Goal: Task Accomplishment & Management: Manage account settings

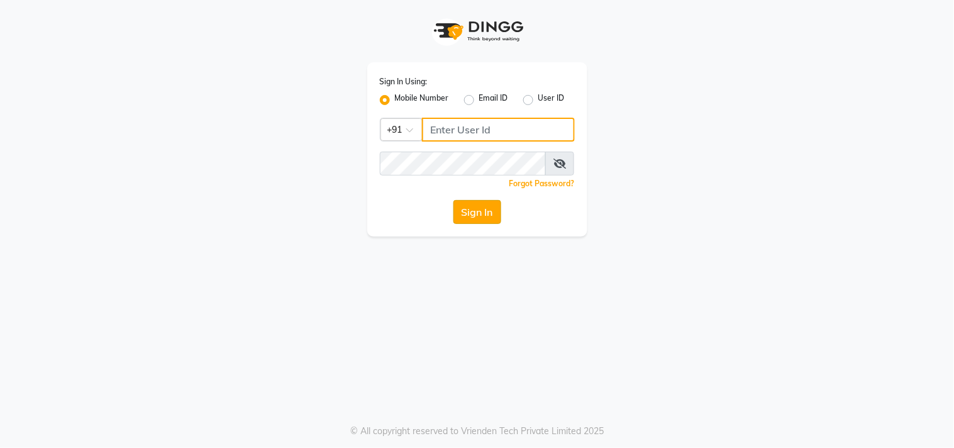
type input "9676070796"
click at [487, 211] on button "Sign In" at bounding box center [477, 212] width 48 height 24
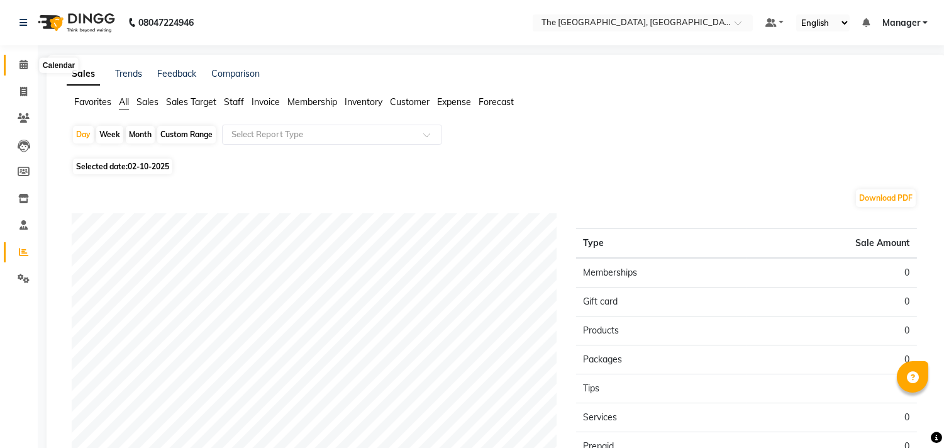
click at [21, 66] on icon at bounding box center [23, 64] width 8 height 9
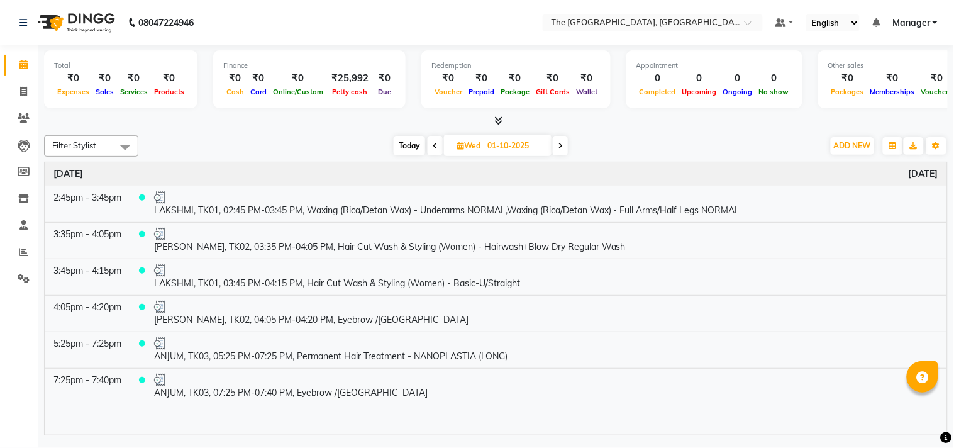
click at [403, 140] on span "Today" at bounding box center [409, 145] width 31 height 19
type input "02-10-2025"
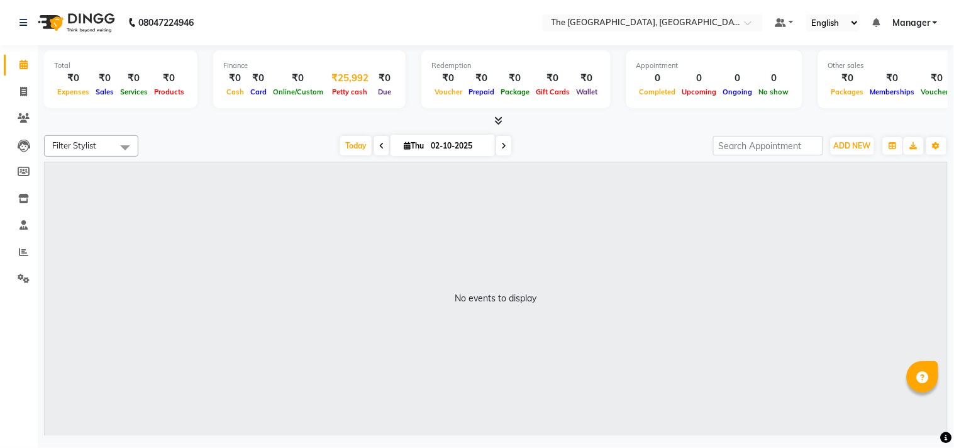
click at [340, 88] on span "Petty cash" at bounding box center [351, 91] width 42 height 9
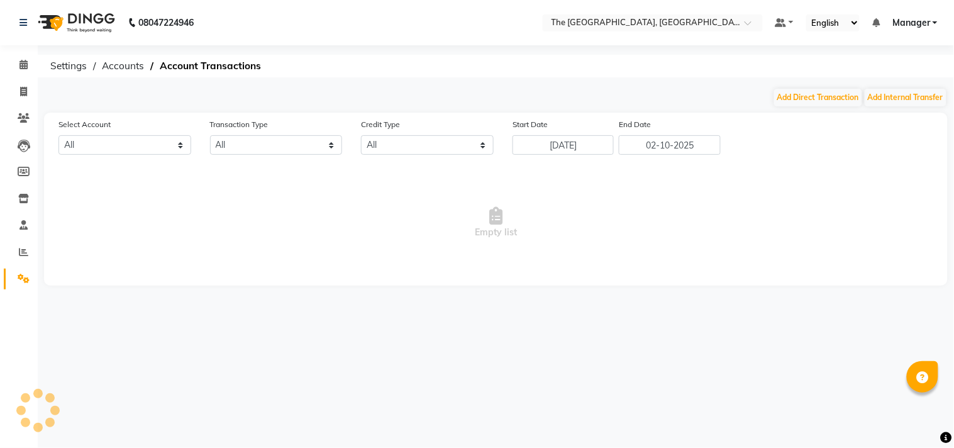
select select "6616"
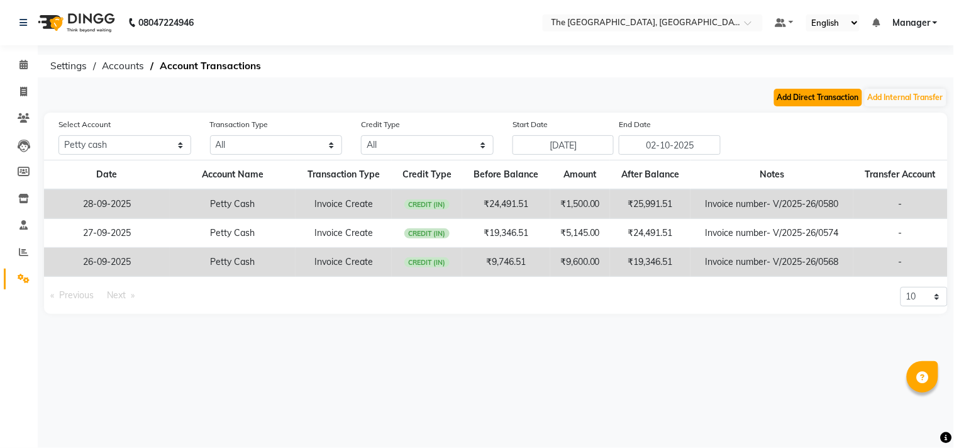
click at [811, 95] on button "Add Direct Transaction" at bounding box center [818, 98] width 88 height 18
select select "direct"
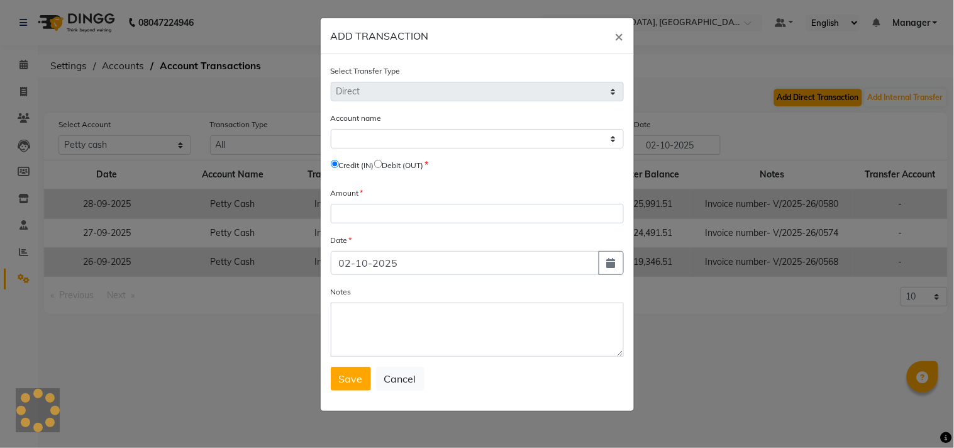
select select "6616"
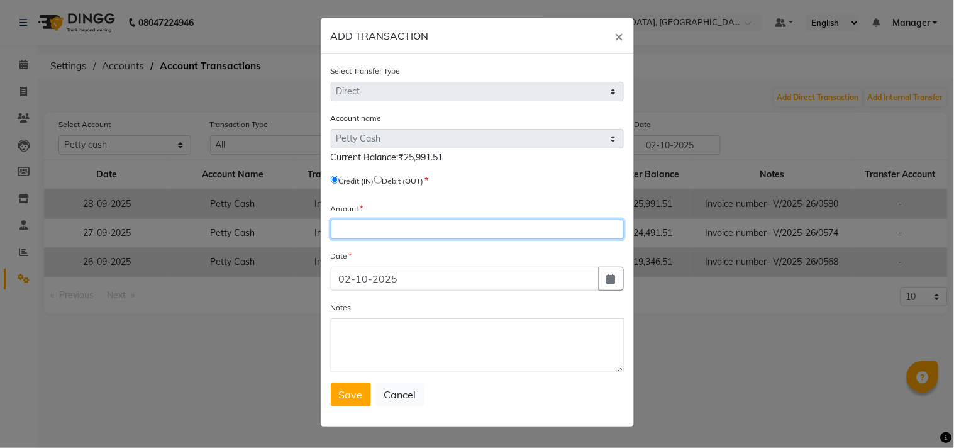
click at [378, 237] on input "number" at bounding box center [477, 228] width 293 height 19
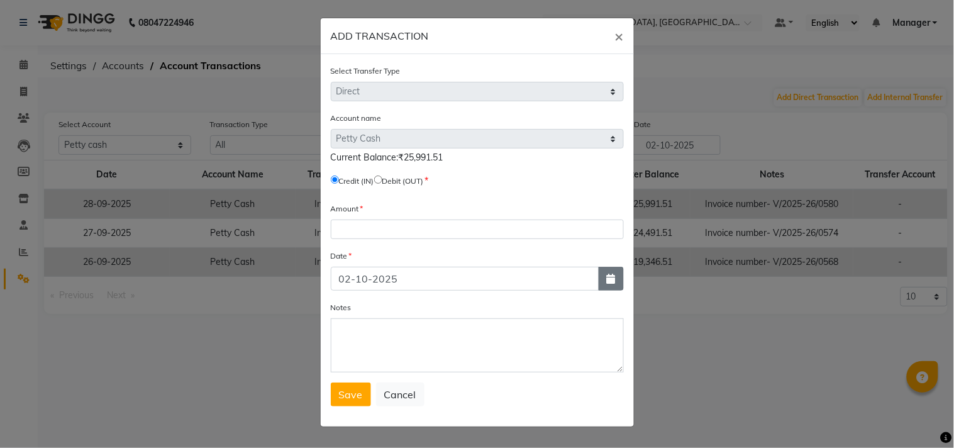
click at [611, 284] on button "button" at bounding box center [611, 279] width 25 height 24
select select "10"
select select "2025"
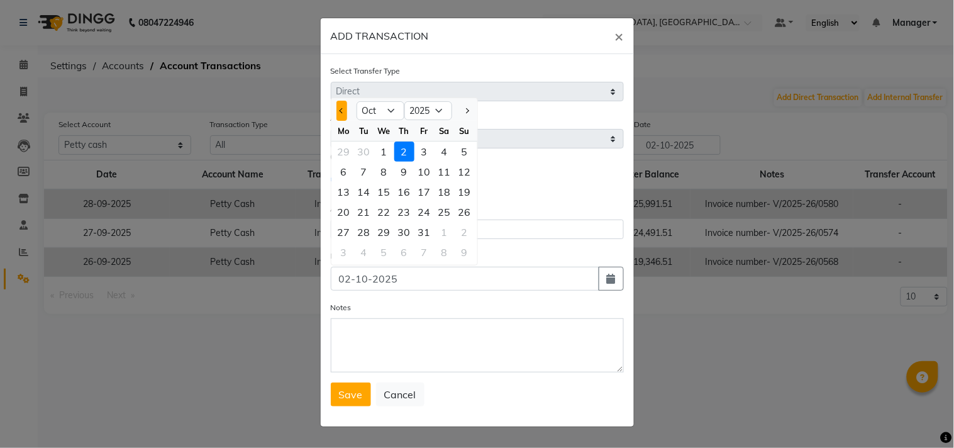
click at [337, 107] on button "Previous month" at bounding box center [341, 111] width 11 height 20
select select "9"
click at [447, 212] on div "27" at bounding box center [445, 212] width 20 height 20
click at [447, 212] on div "Amount" at bounding box center [477, 220] width 293 height 37
type input "27-09-2025"
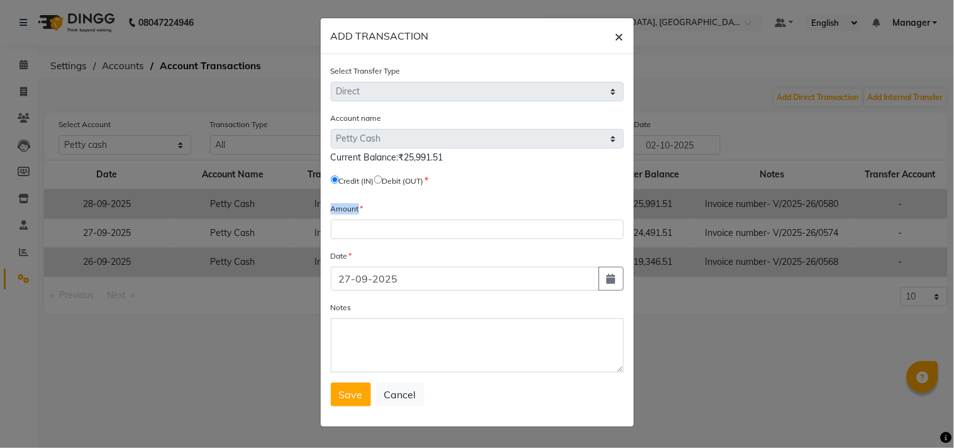
click at [624, 29] on button "×" at bounding box center [619, 35] width 29 height 35
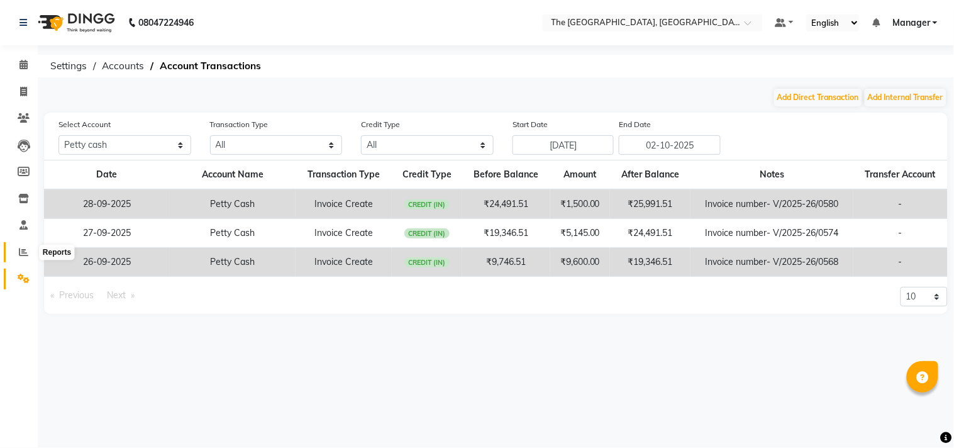
click at [23, 245] on span at bounding box center [24, 252] width 22 height 14
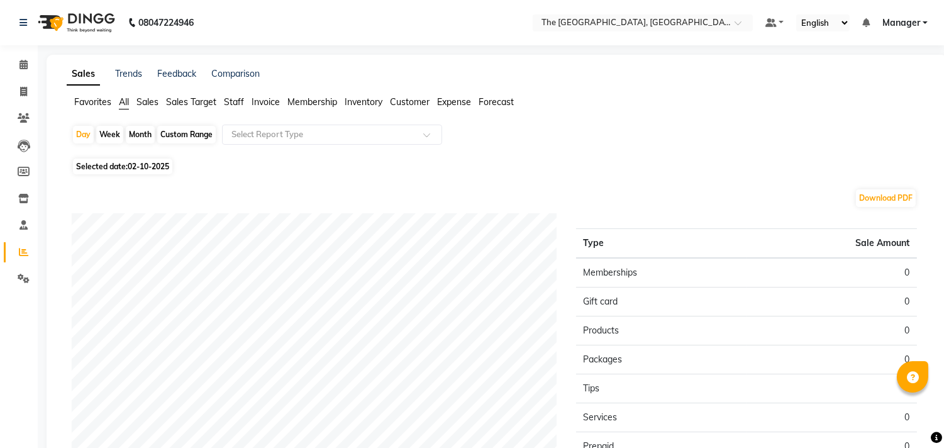
click at [23, 245] on span at bounding box center [24, 252] width 22 height 14
click at [19, 286] on link "Settings" at bounding box center [19, 279] width 30 height 21
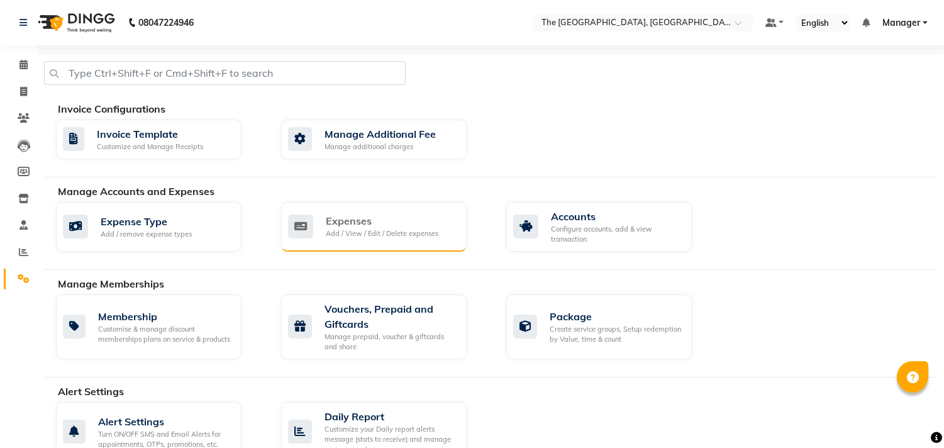
click at [361, 220] on div "Expenses" at bounding box center [382, 220] width 113 height 15
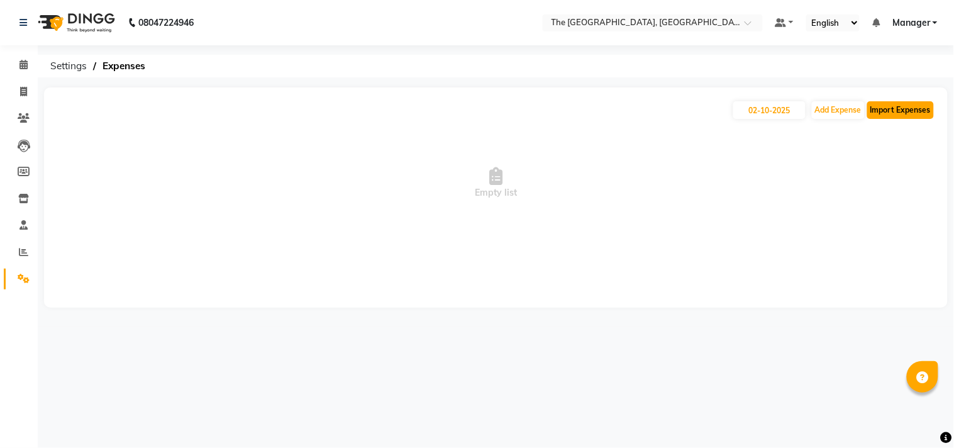
click at [913, 108] on button "Import Expenses" at bounding box center [900, 110] width 67 height 18
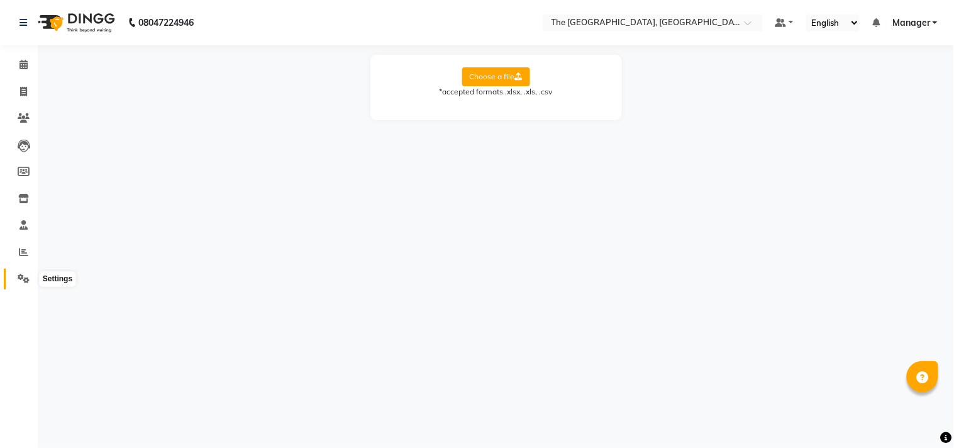
click at [18, 277] on icon at bounding box center [24, 278] width 12 height 9
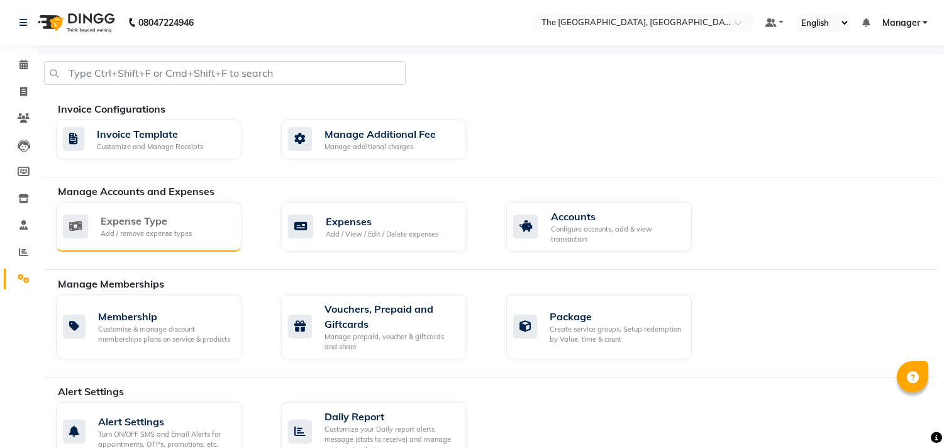
click at [170, 228] on div "Expense Type" at bounding box center [146, 220] width 91 height 15
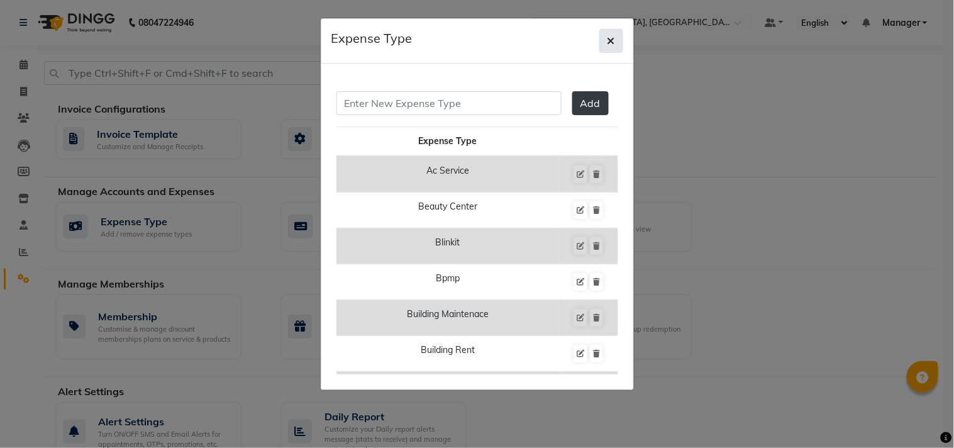
click at [606, 38] on button "button" at bounding box center [611, 41] width 24 height 24
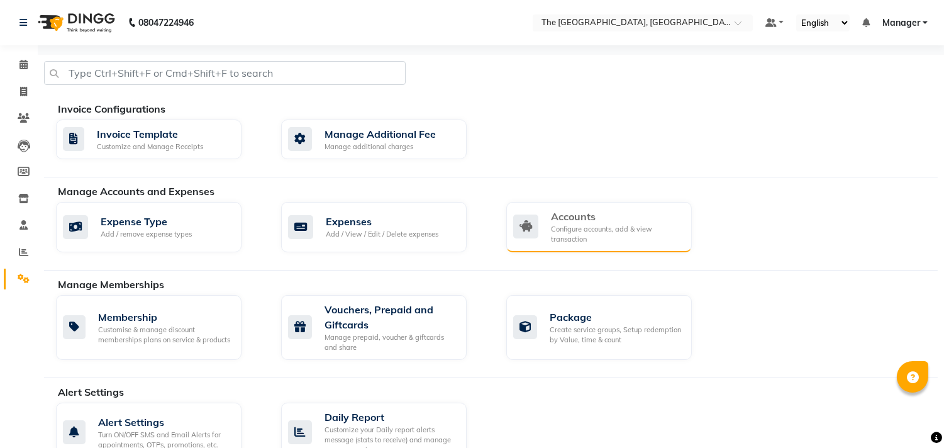
click at [592, 236] on div "Configure accounts, add & view transaction" at bounding box center [616, 234] width 131 height 21
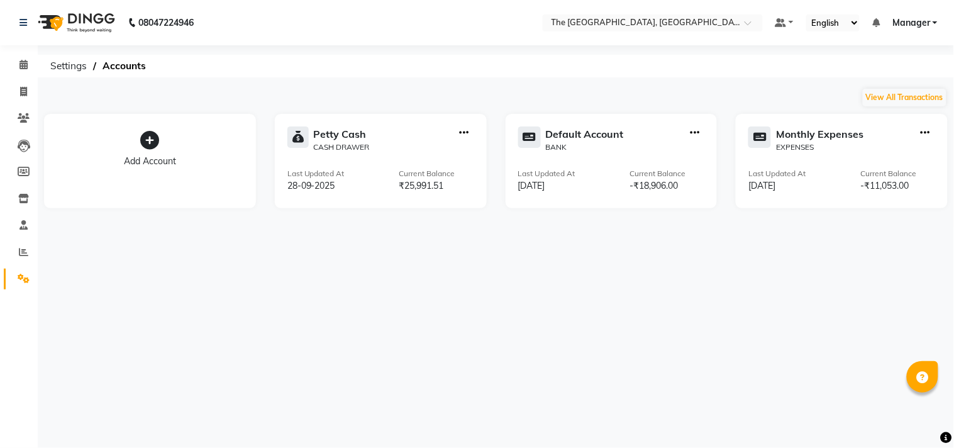
click at [923, 127] on div "Monthly Expenses EXPENSES Last Updated At 24-09-2025 Current Balance -₹11,053.00" at bounding box center [842, 161] width 212 height 94
click at [923, 133] on icon "button" at bounding box center [925, 133] width 9 height 1
click at [804, 208] on main "View All Transactions Add Account Petty Cash CASH DRAWER Last Updated At 28-09-…" at bounding box center [496, 157] width 916 height 140
click at [823, 143] on div "EXPENSES" at bounding box center [819, 147] width 87 height 11
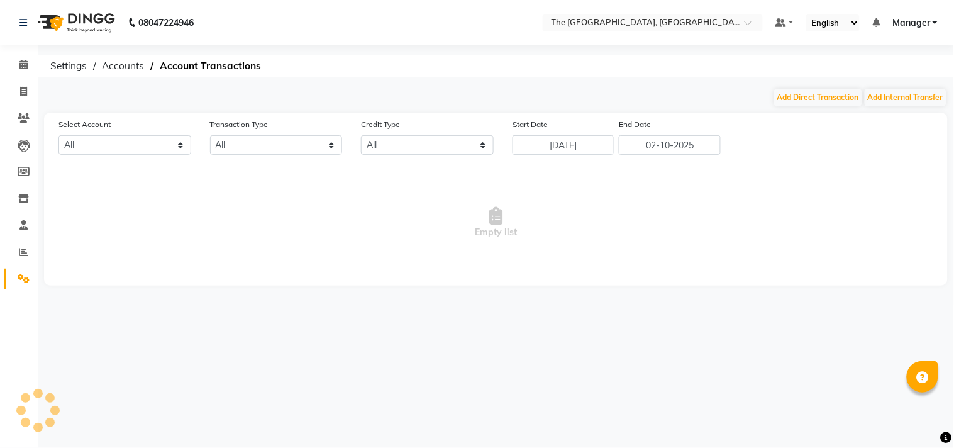
select select "7190"
click at [569, 149] on input "25-09-2025" at bounding box center [564, 144] width 102 height 19
select select "9"
select select "2025"
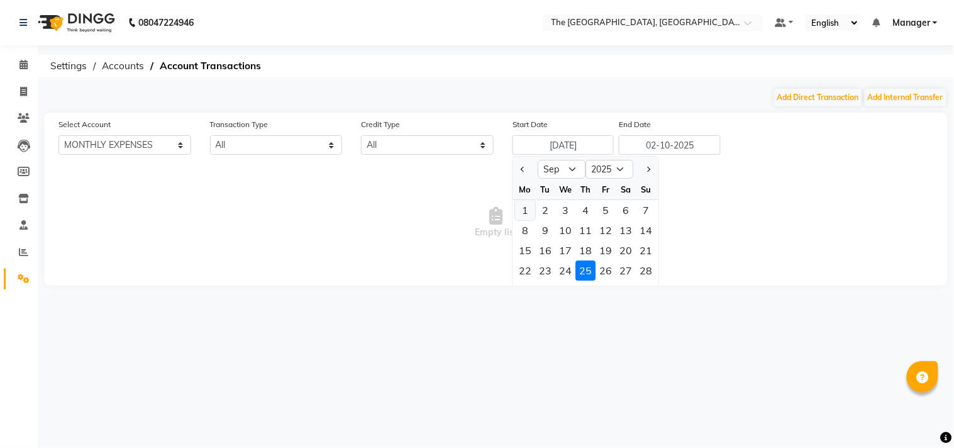
click at [525, 209] on div "1" at bounding box center [525, 210] width 20 height 20
type input "01-09-2025"
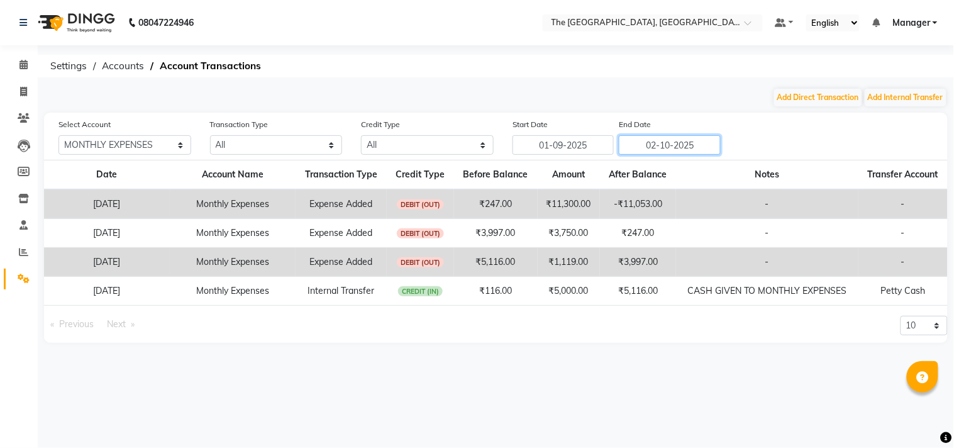
click at [661, 149] on input "02-10-2025" at bounding box center [670, 144] width 102 height 19
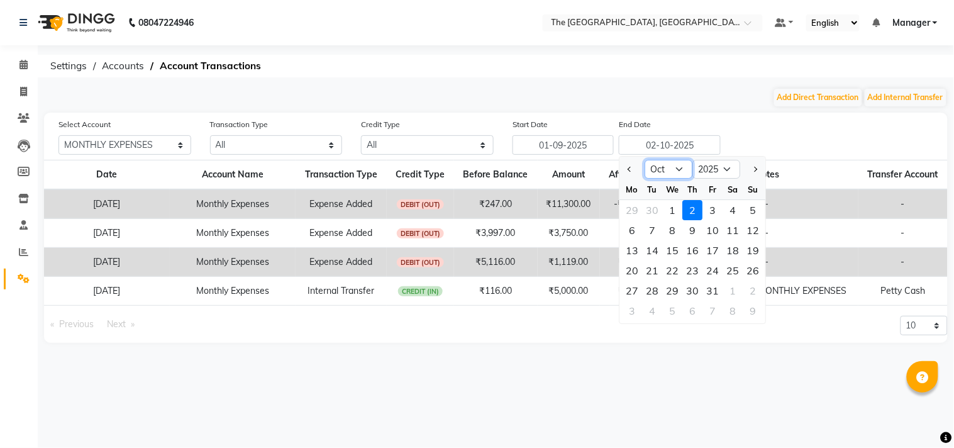
click at [684, 172] on select "Sep Oct Nov Dec" at bounding box center [669, 169] width 48 height 19
select select "9"
click at [645, 160] on select "Sep Oct Nov Dec" at bounding box center [669, 169] width 48 height 19
click at [651, 285] on div "30" at bounding box center [652, 291] width 20 height 20
type input "30-09-2025"
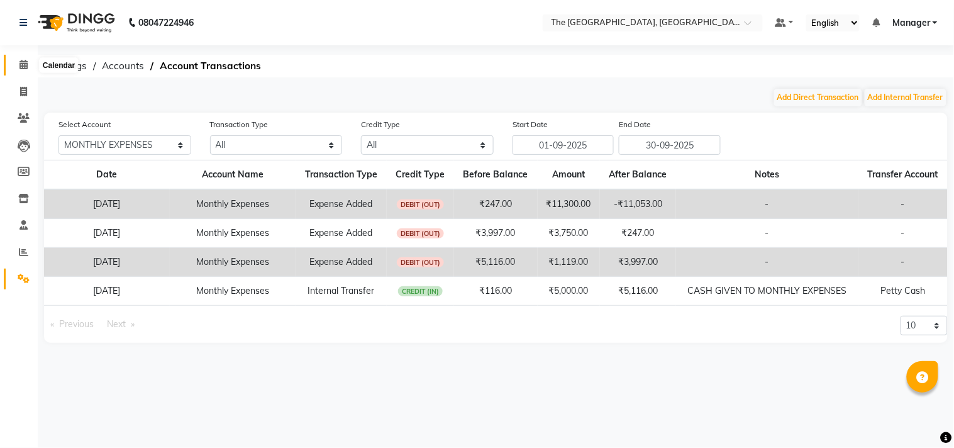
click at [23, 58] on span at bounding box center [24, 65] width 22 height 14
